Goal: Check status: Check status

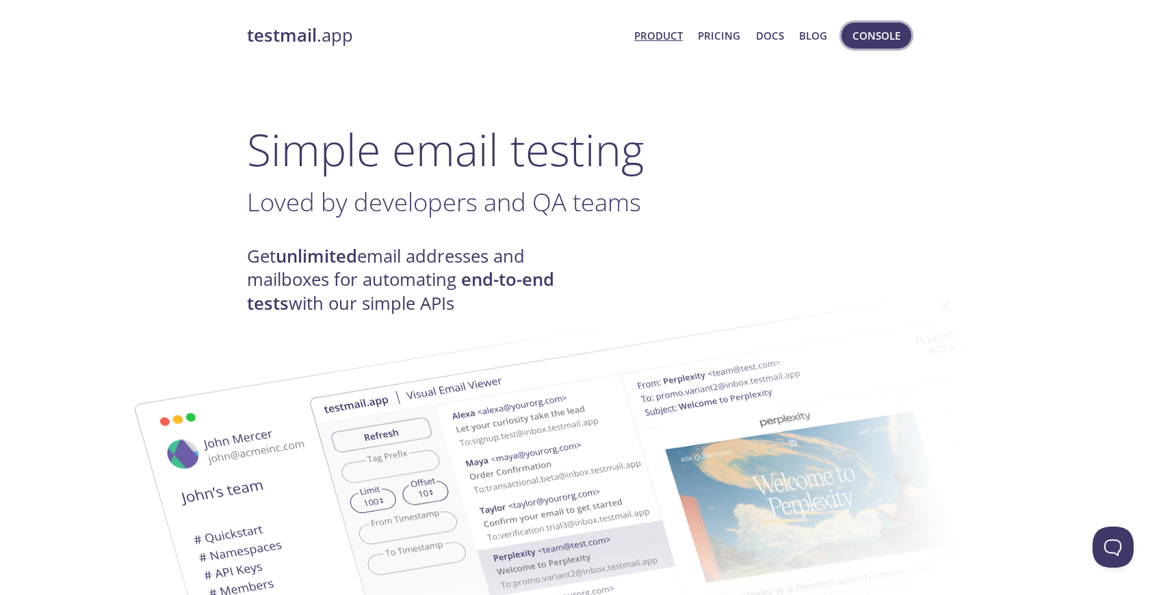
click at [888, 35] on span "Console" at bounding box center [876, 36] width 48 height 18
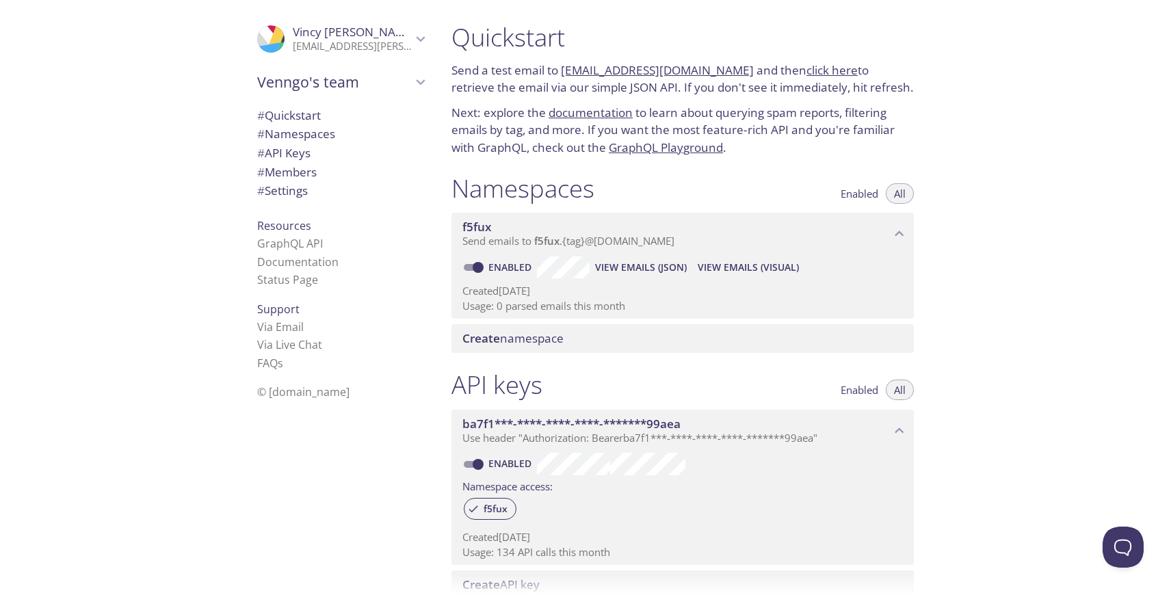
click at [750, 266] on span "View Emails (Visual)" at bounding box center [748, 267] width 101 height 16
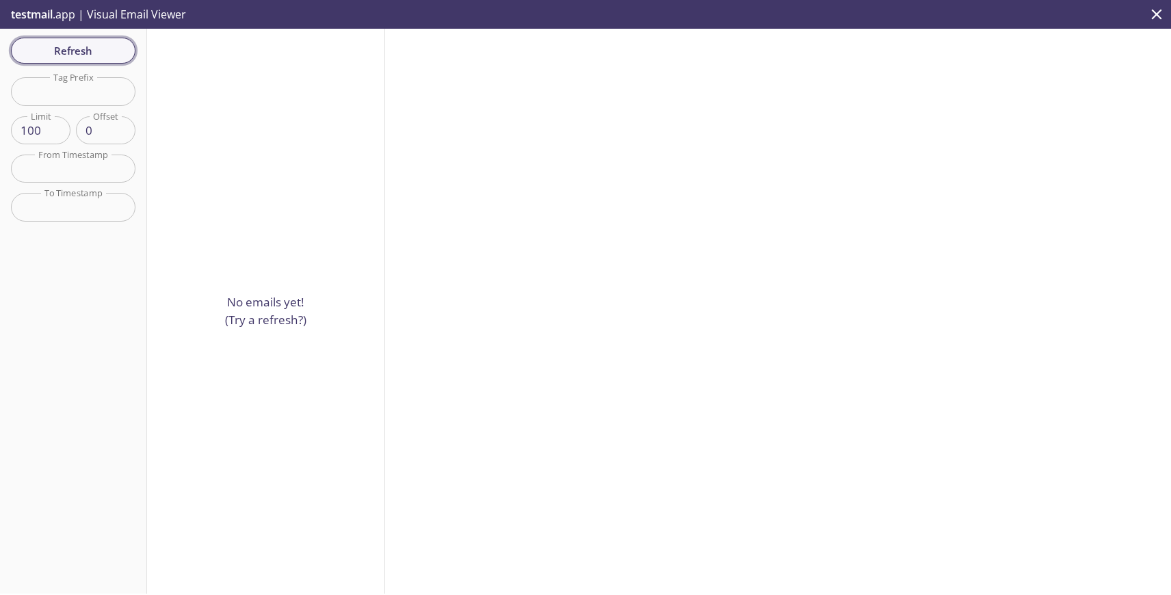
click at [58, 57] on span "Refresh" at bounding box center [73, 51] width 103 height 18
click at [82, 56] on span "Refresh" at bounding box center [73, 51] width 103 height 18
click at [82, 56] on div "Refresh Filters Tag Prefix Tag Prefix Limit 100 Limit Offset 0 Offset From Time…" at bounding box center [73, 311] width 147 height 565
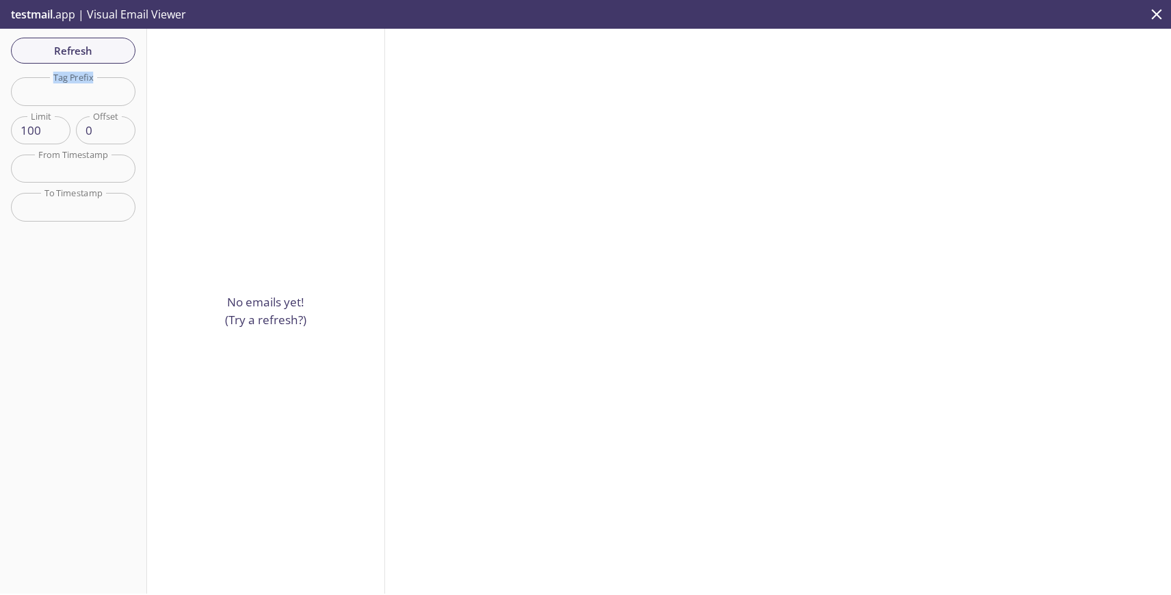
click at [1158, 14] on icon "close" at bounding box center [1157, 14] width 10 height 10
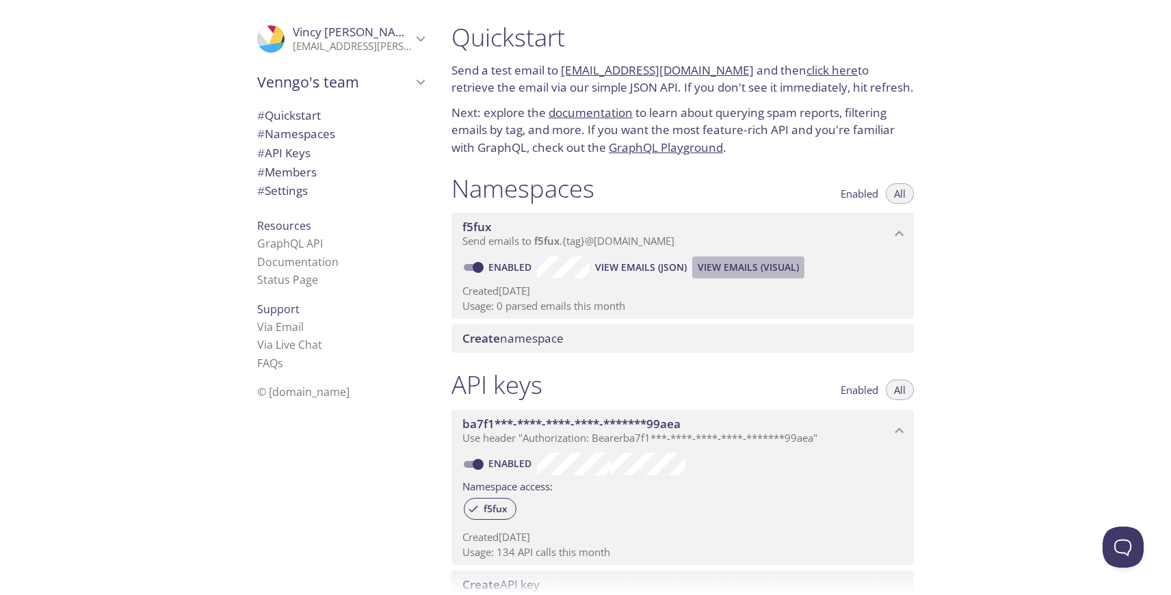
click at [733, 267] on span "View Emails (Visual)" at bounding box center [748, 267] width 101 height 16
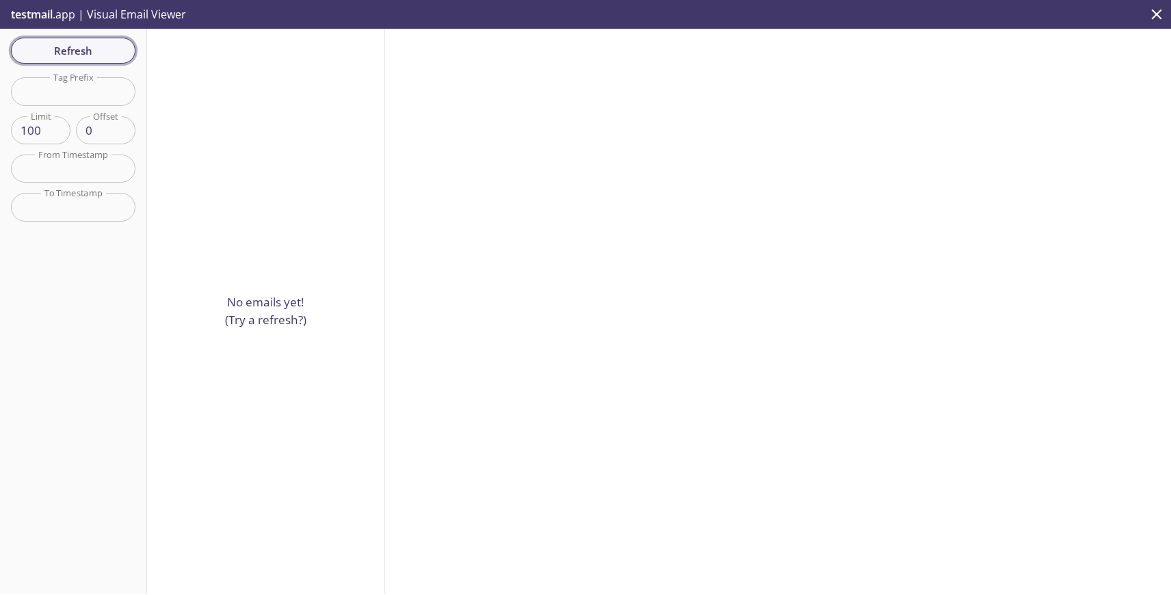
click at [92, 47] on span "Refresh" at bounding box center [73, 51] width 103 height 18
click at [1151, 12] on icon "close" at bounding box center [1157, 14] width 18 height 18
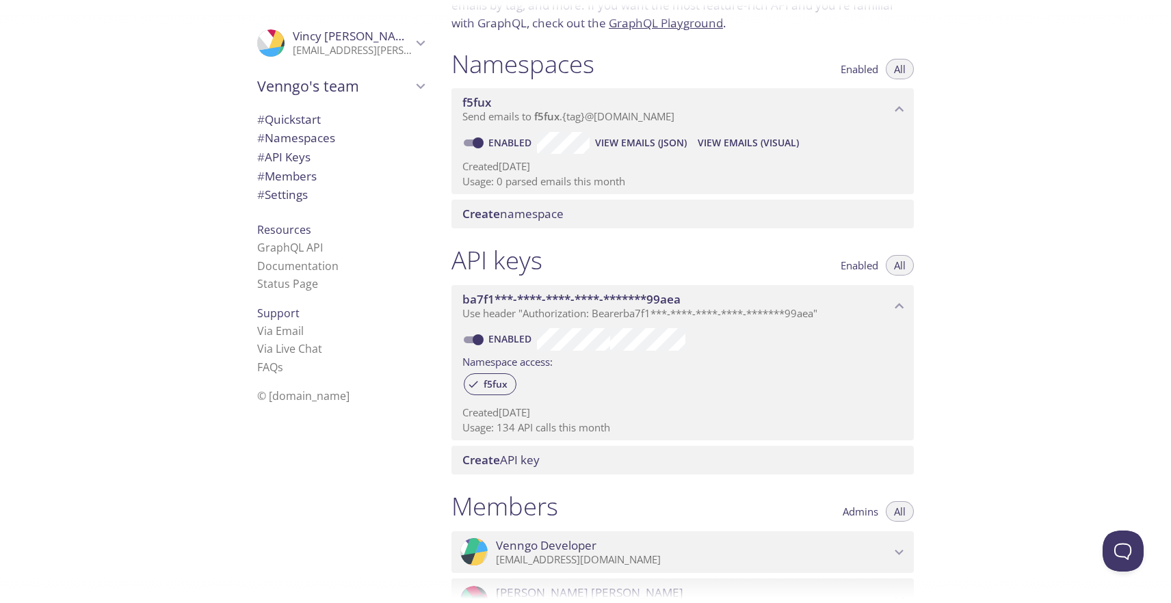
scroll to position [131, 0]
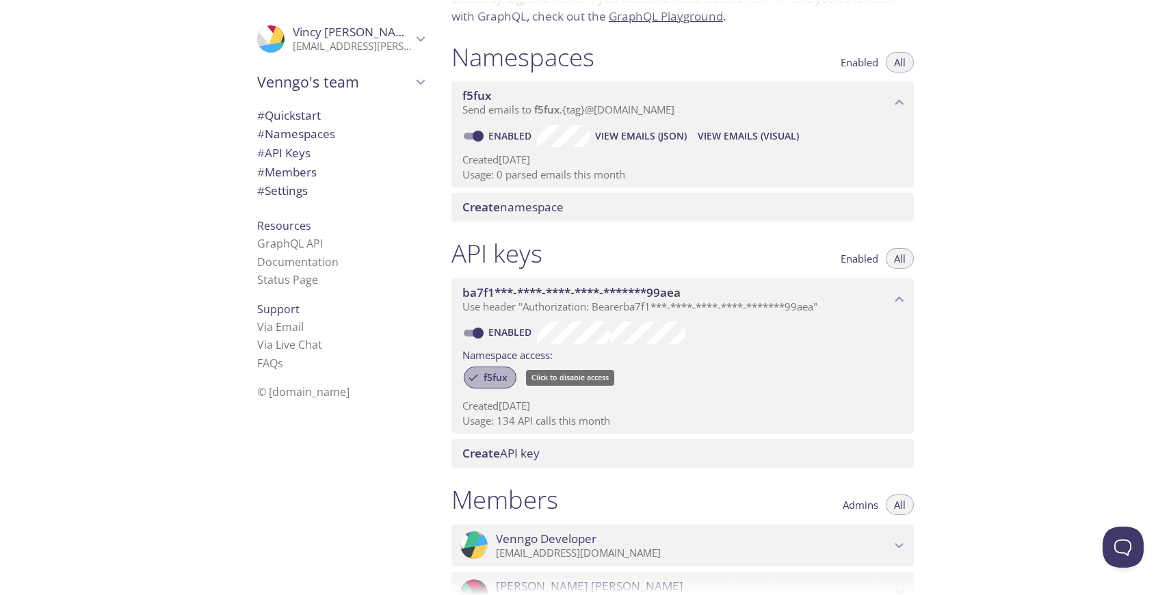
drag, startPoint x: 467, startPoint y: 378, endPoint x: 507, endPoint y: 377, distance: 39.7
click at [507, 377] on div "f5fux" at bounding box center [490, 378] width 53 height 22
click at [499, 382] on span "f5fux" at bounding box center [495, 377] width 40 height 12
